Goal: Check status: Check status

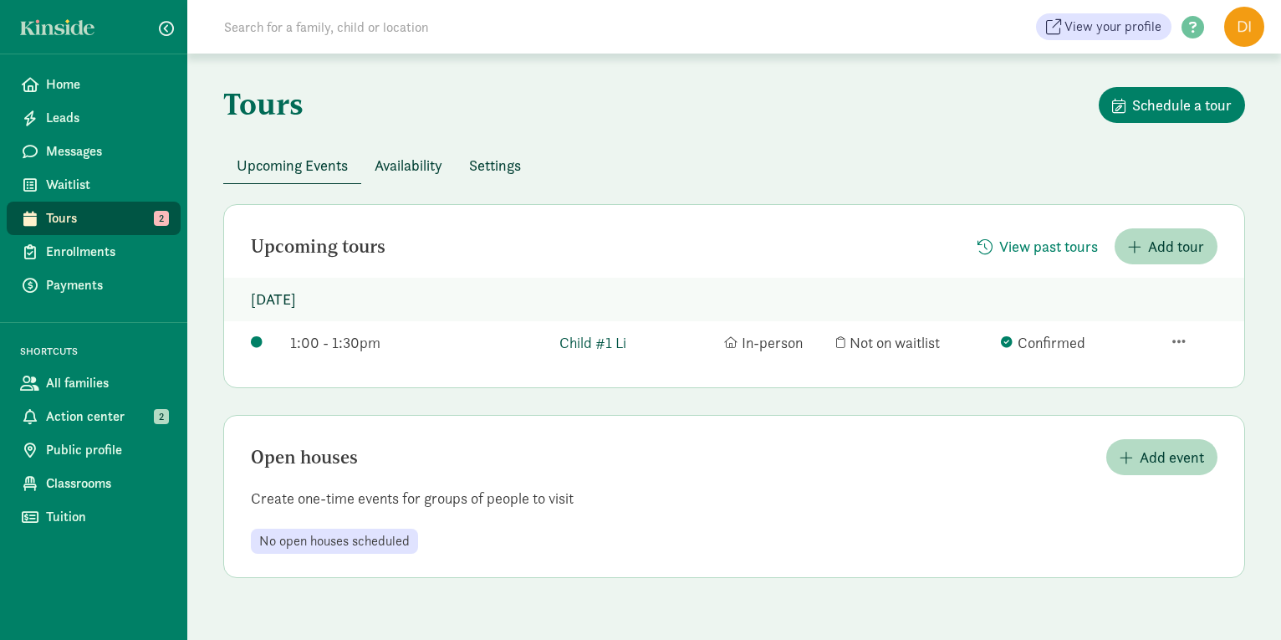
click at [604, 349] on link "Child #1 Li" at bounding box center [637, 342] width 156 height 23
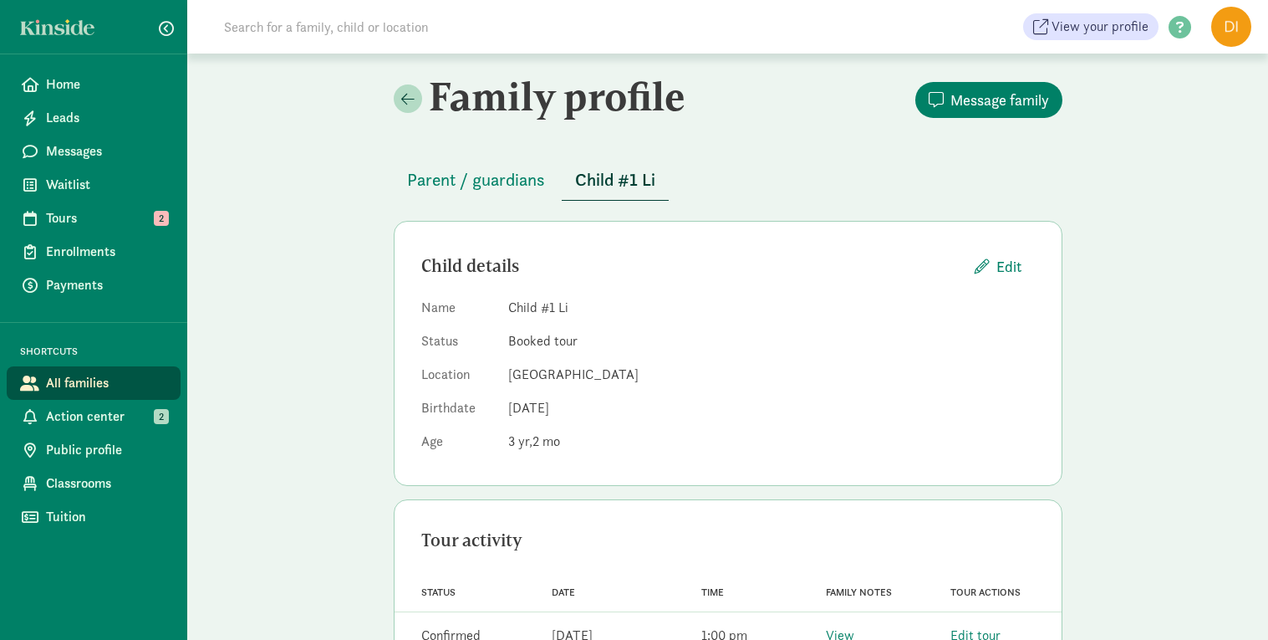
scroll to position [55, 0]
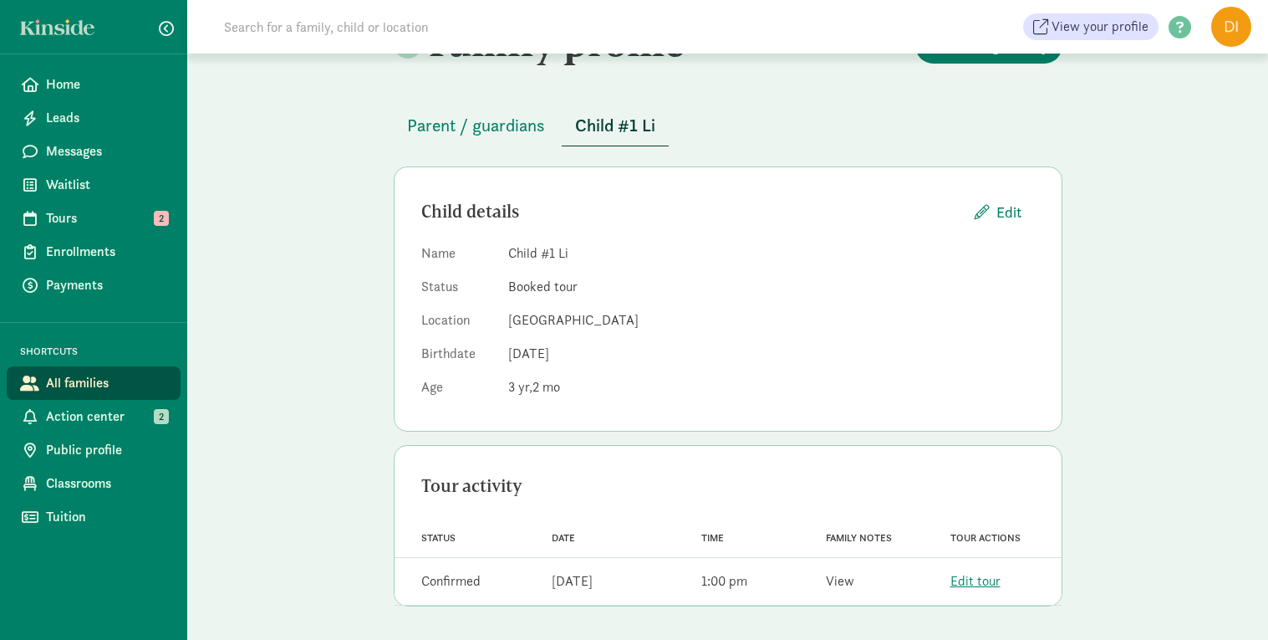
click at [845, 586] on link "View" at bounding box center [840, 581] width 28 height 18
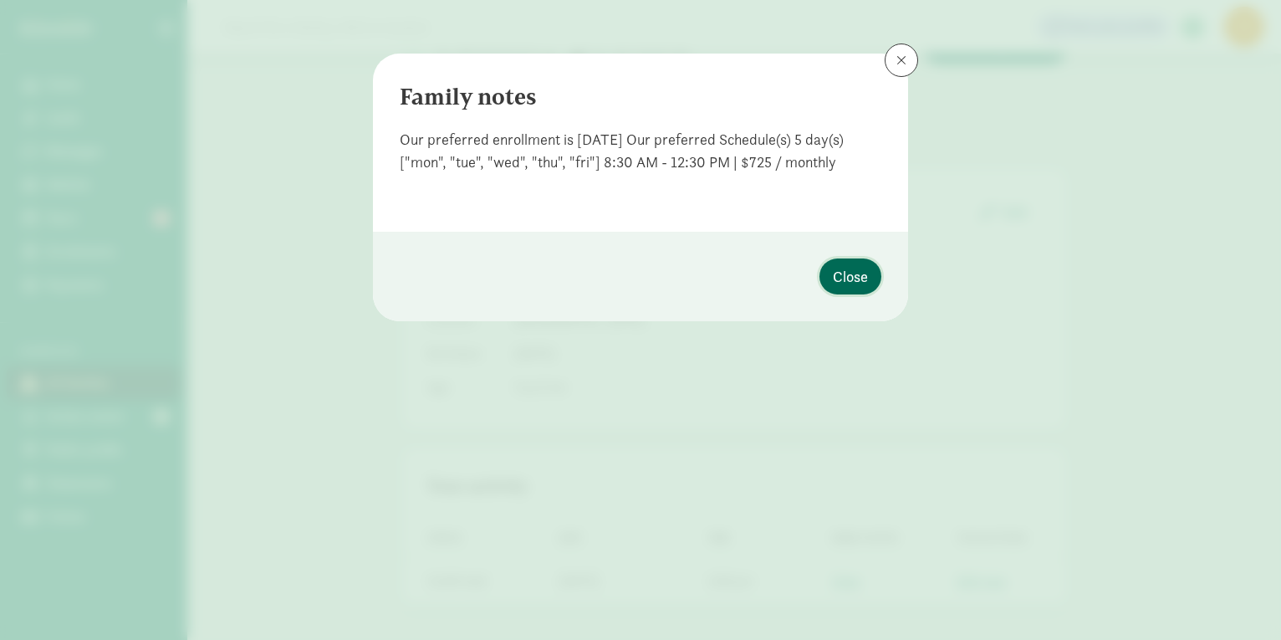
click at [859, 268] on span "Close" at bounding box center [850, 276] width 35 height 23
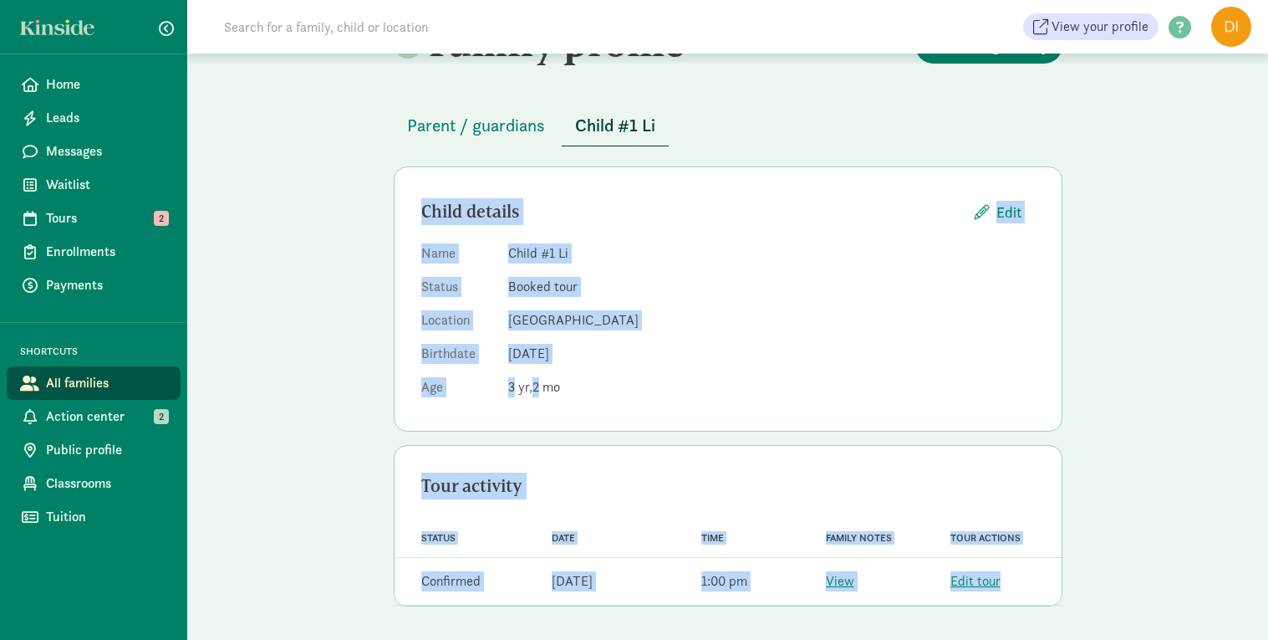
drag, startPoint x: 1037, startPoint y: 584, endPoint x: 402, endPoint y: 222, distance: 730.9
click at [402, 222] on div "Parent / guardians Child #1 Li Child details Edit Name Child #1 Li Status Booke…" at bounding box center [728, 362] width 669 height 554
click at [515, 125] on span "Parent / guardians" at bounding box center [476, 125] width 138 height 27
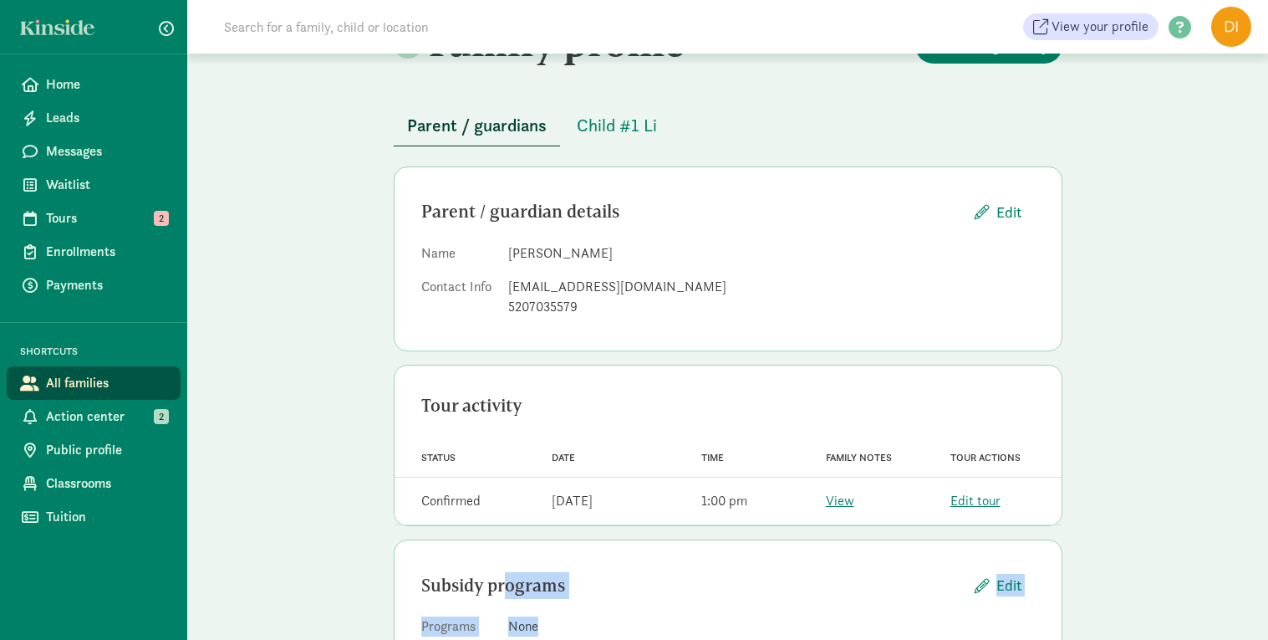
drag, startPoint x: 546, startPoint y: 621, endPoint x: 502, endPoint y: 536, distance: 95.7
click at [502, 536] on div "Parent / guardians Child #1 Li Parent / guardian details Edit Name Yang Liu Con…" at bounding box center [728, 394] width 669 height 619
click at [609, 582] on div "Subsidy programs" at bounding box center [691, 585] width 540 height 27
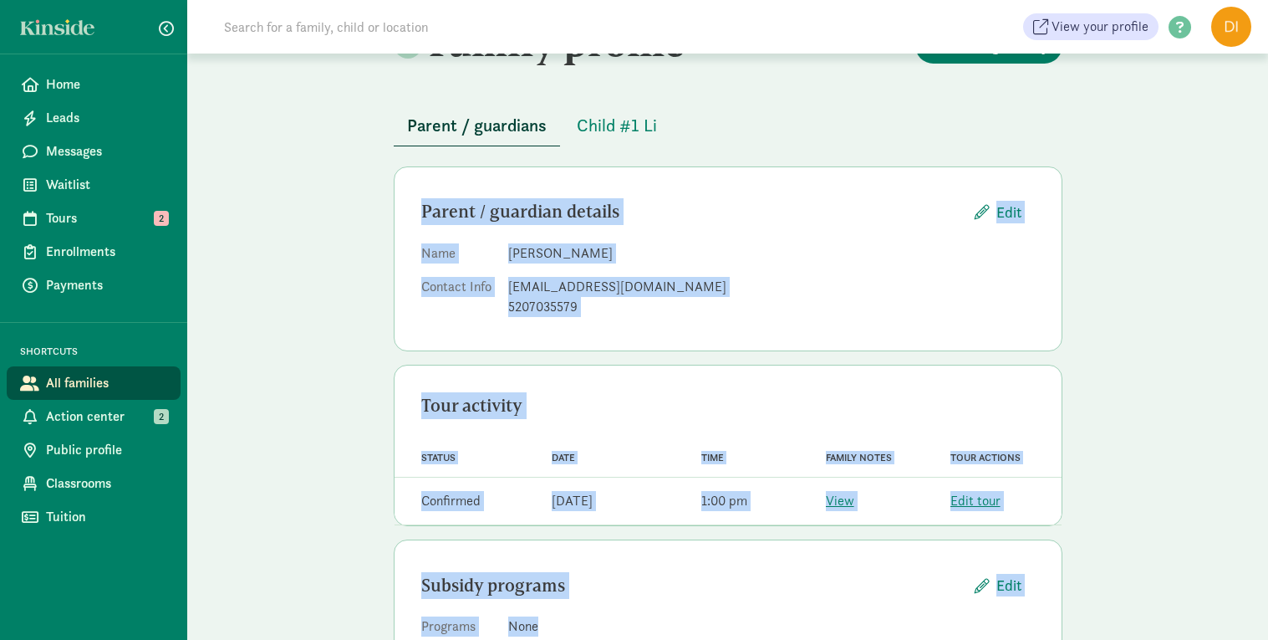
drag, startPoint x: 562, startPoint y: 625, endPoint x: 421, endPoint y: 201, distance: 446.5
click at [421, 201] on div "Parent / guardians Child #1 Li Parent / guardian details Edit Name Yang Liu Con…" at bounding box center [728, 394] width 669 height 619
